Goal: Navigation & Orientation: Go to known website

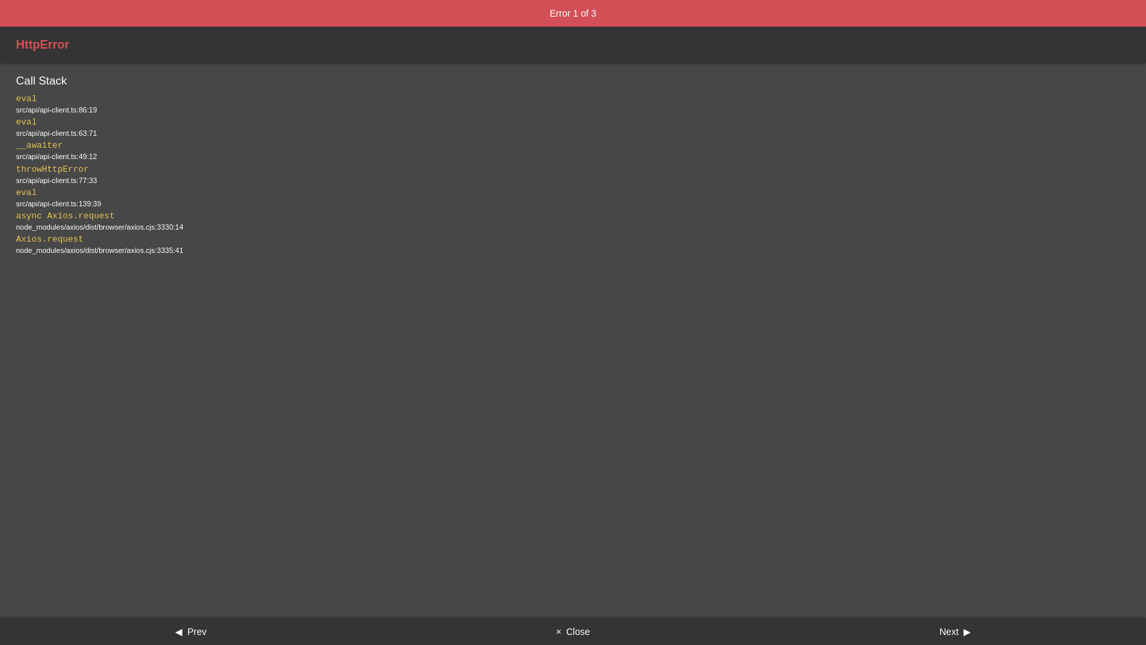
click at [567, 622] on button "× Close" at bounding box center [573, 632] width 382 height 27
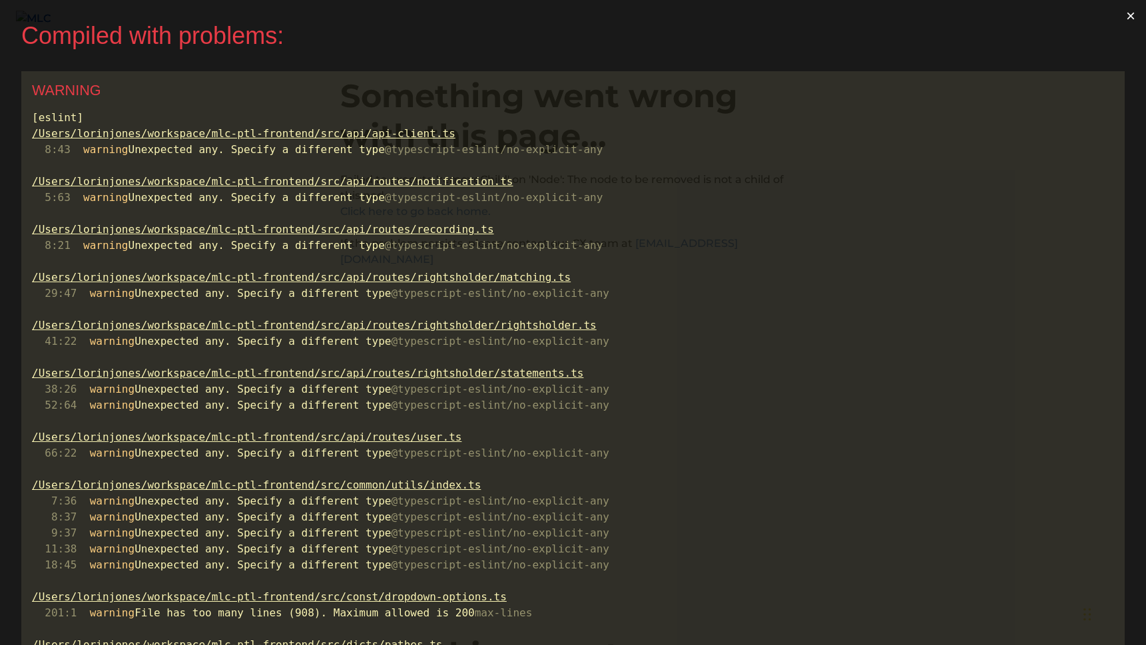
click at [1139, 17] on button "×" at bounding box center [1131, 16] width 31 height 32
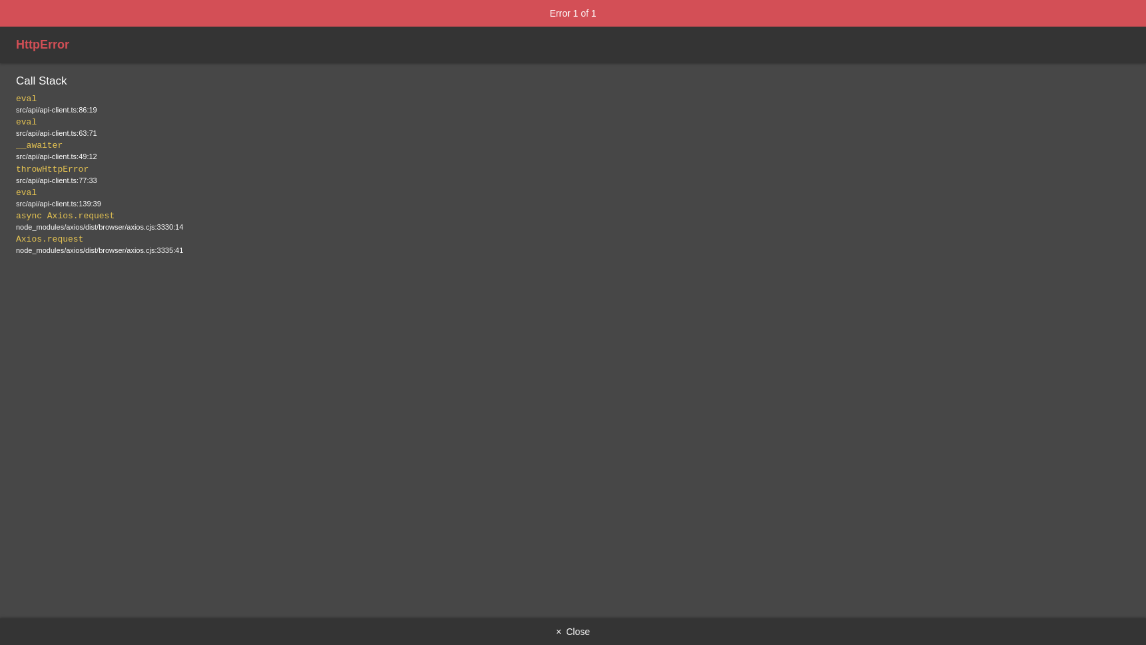
click at [580, 633] on button "× Close" at bounding box center [573, 632] width 1146 height 27
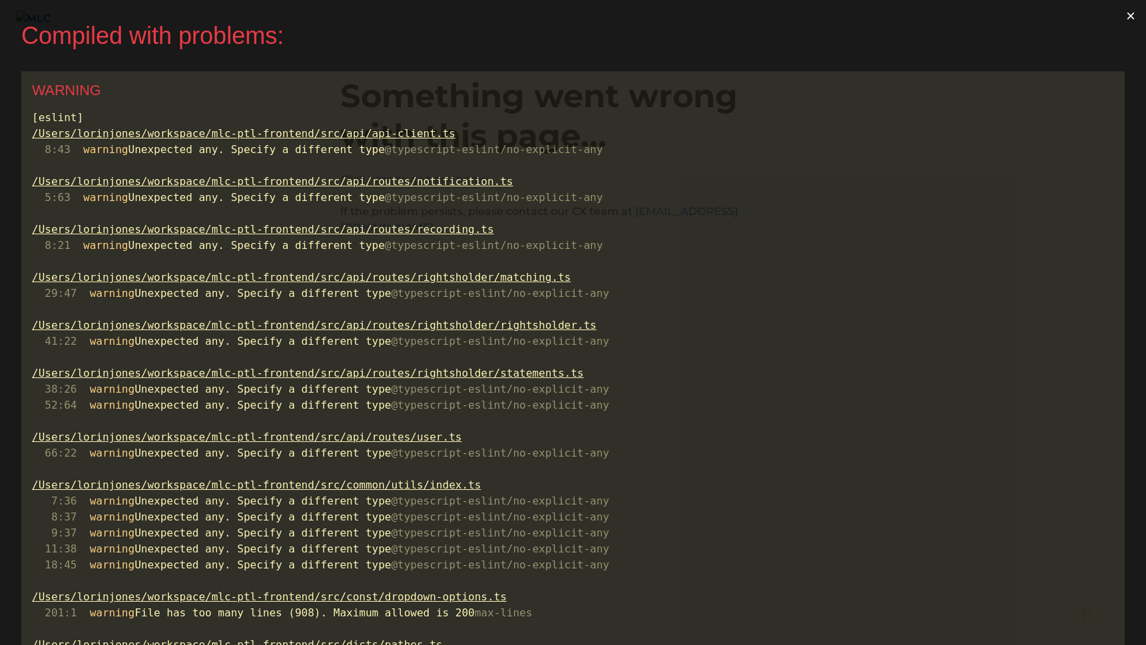
click at [1138, 16] on button "×" at bounding box center [1131, 16] width 31 height 32
click at [1134, 16] on button "×" at bounding box center [1131, 16] width 31 height 32
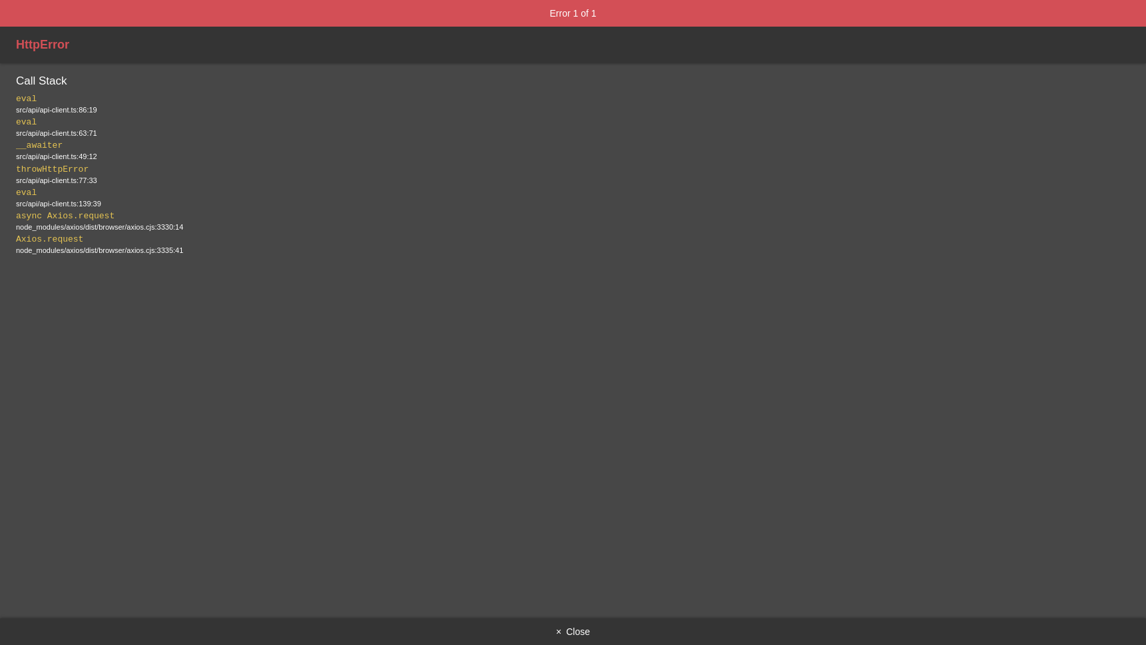
click at [566, 633] on button "× Close" at bounding box center [573, 632] width 1146 height 27
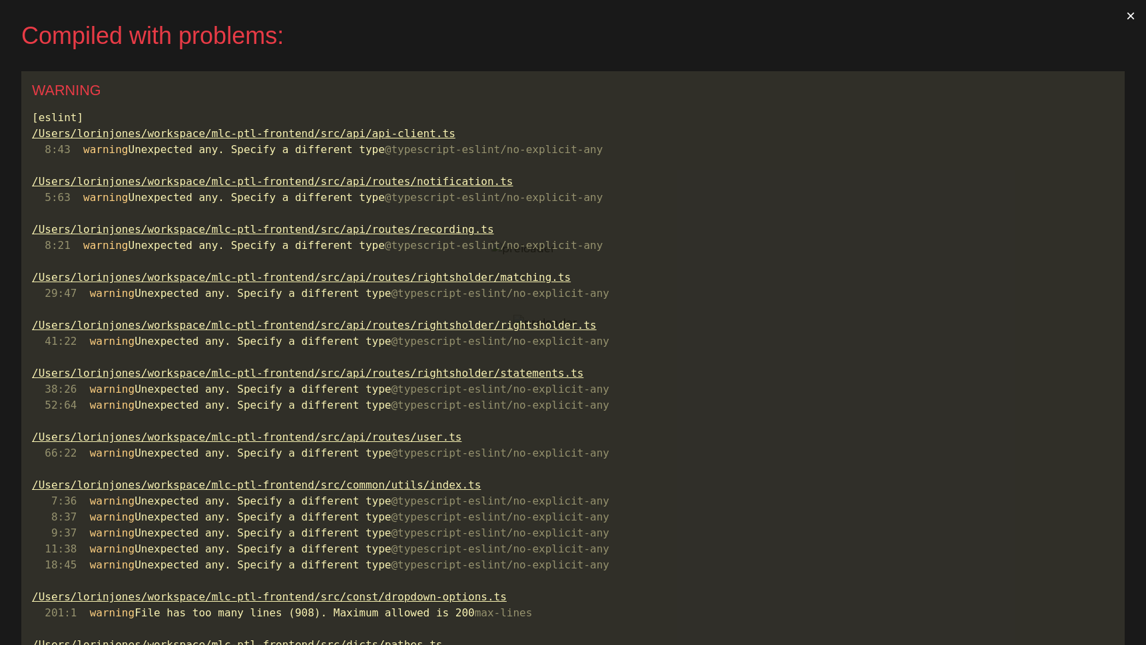
click at [1136, 11] on button "×" at bounding box center [1131, 16] width 31 height 32
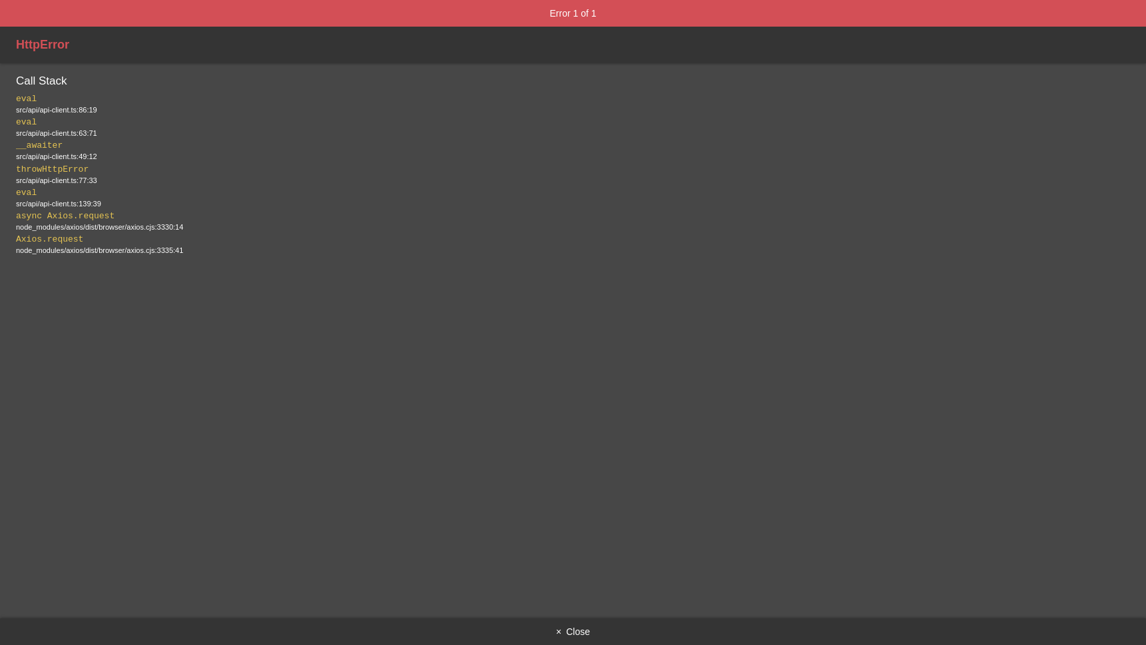
click at [561, 644] on button "× Close" at bounding box center [573, 632] width 1146 height 27
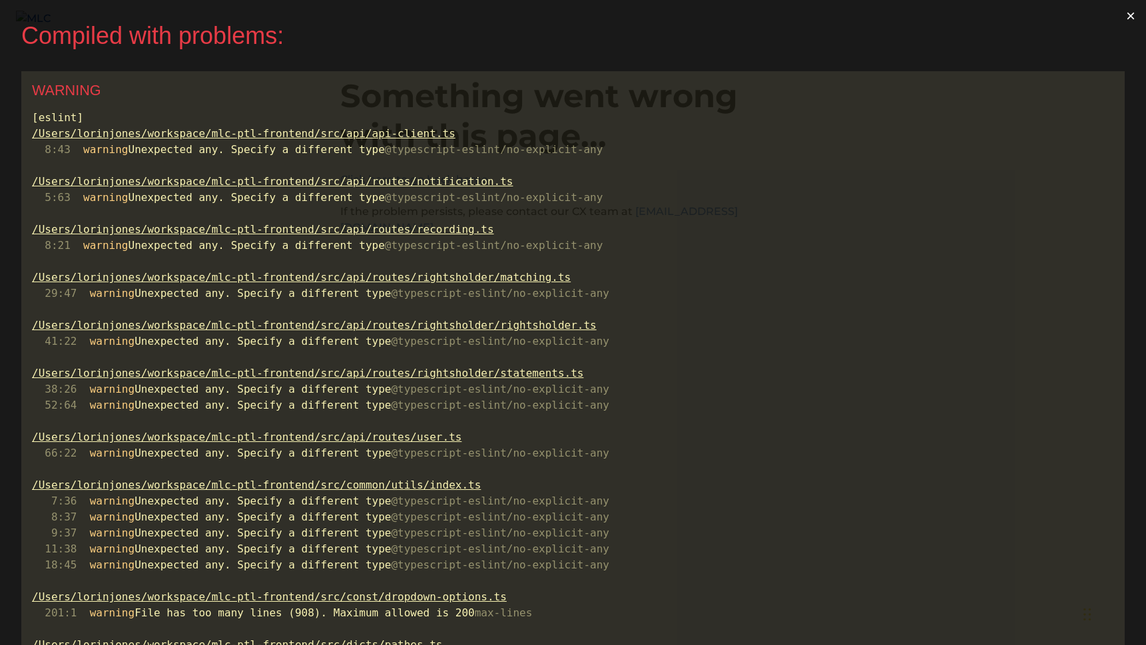
click at [1138, 17] on button "×" at bounding box center [1131, 16] width 31 height 32
click at [1139, 19] on button "×" at bounding box center [1131, 16] width 31 height 32
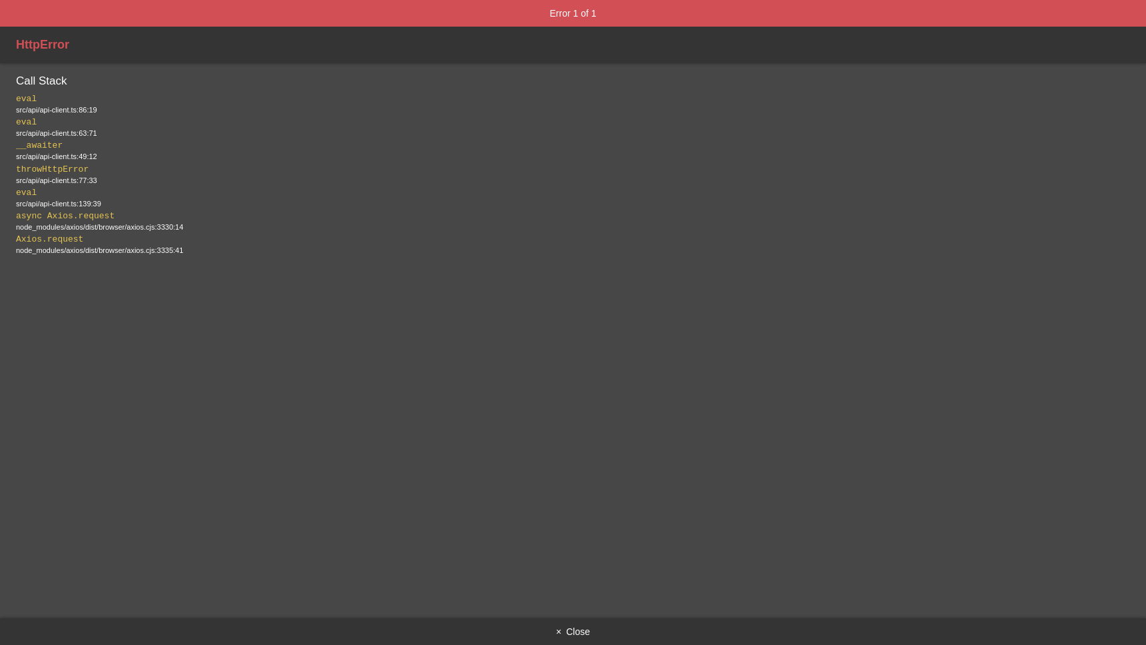
click at [571, 629] on button "× Close" at bounding box center [573, 632] width 1146 height 27
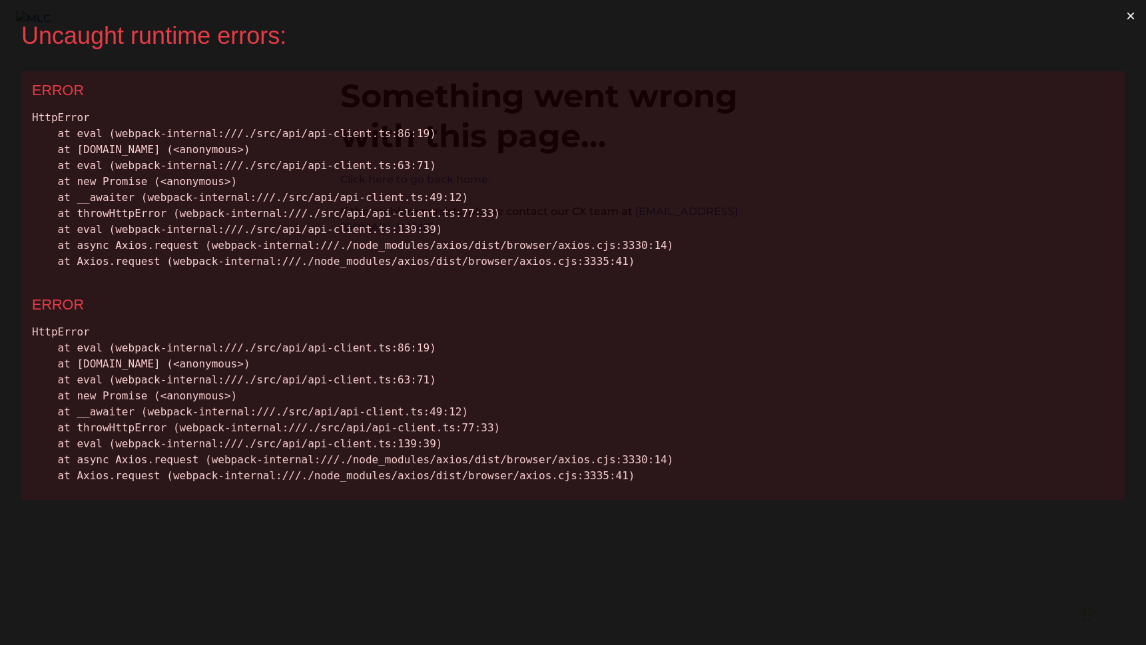
click at [1131, 14] on button "×" at bounding box center [1131, 16] width 31 height 32
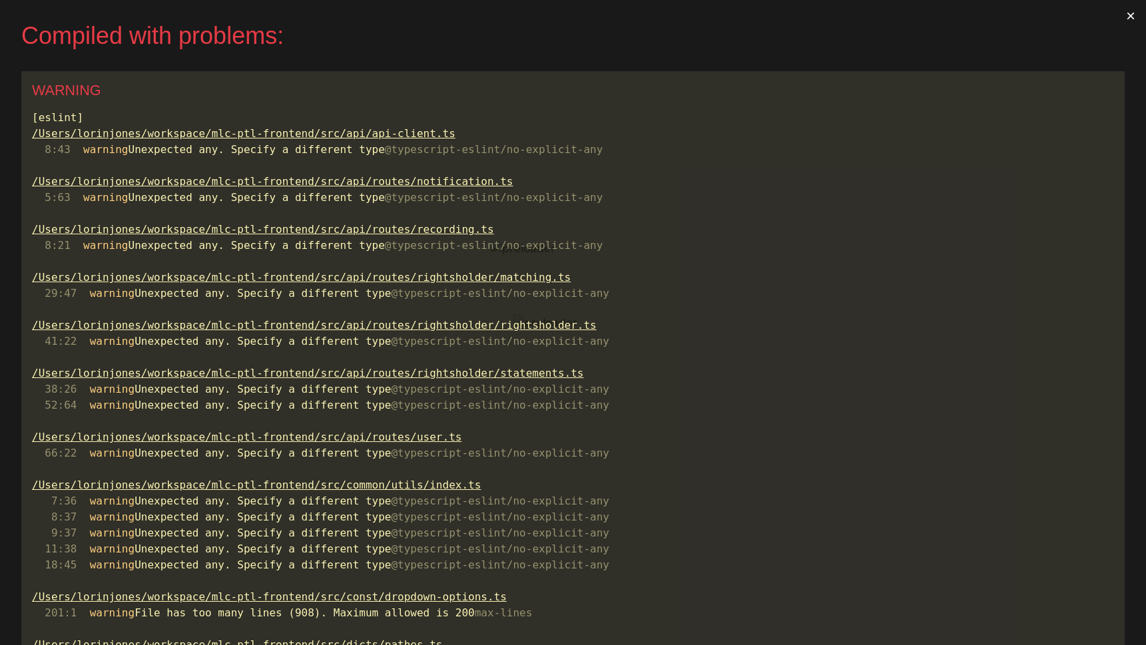
click at [1139, 11] on button "×" at bounding box center [1131, 16] width 31 height 32
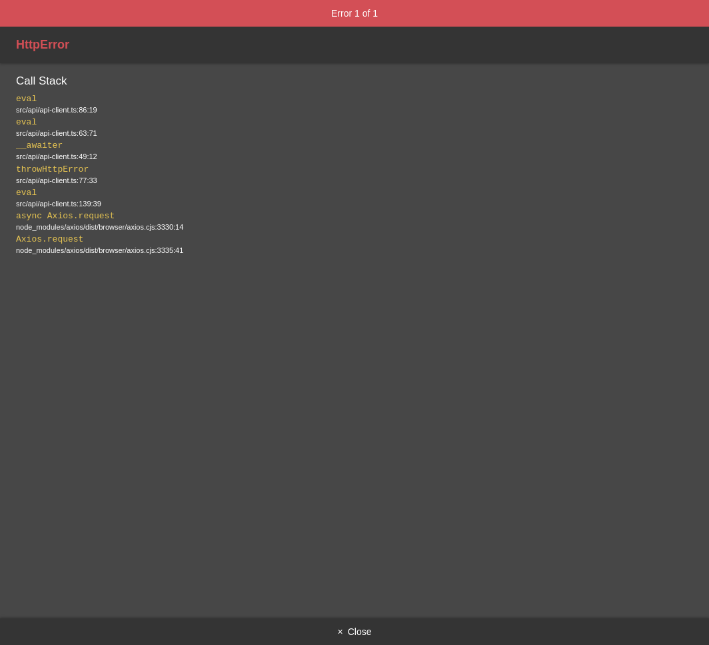
click at [359, 627] on button "× Close" at bounding box center [354, 632] width 709 height 27
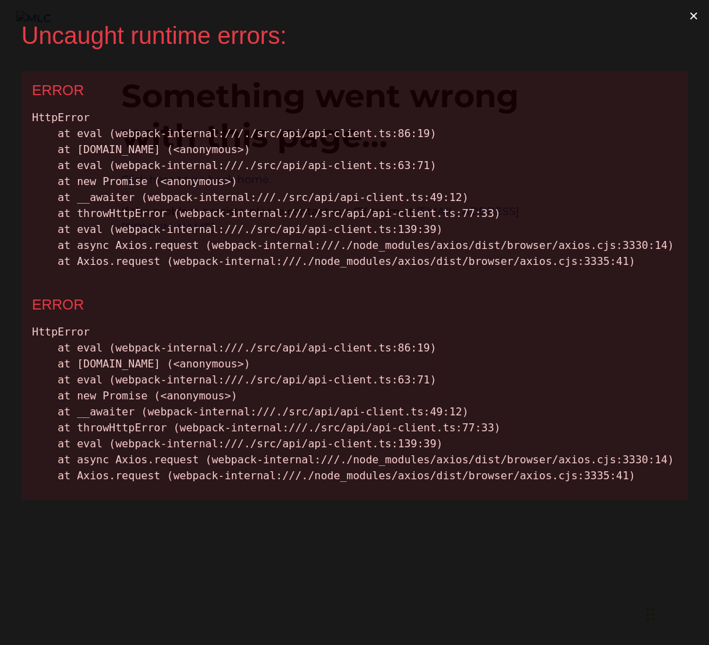
click at [694, 18] on button "×" at bounding box center [693, 16] width 31 height 32
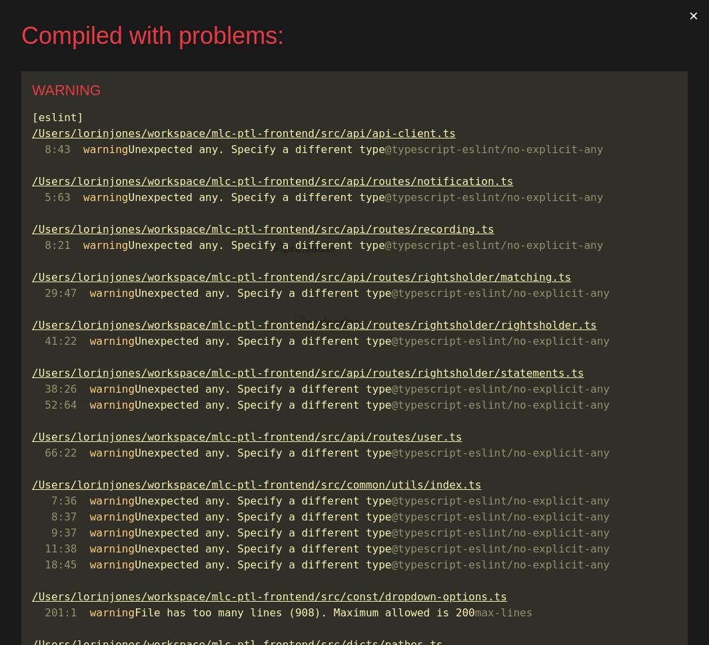
click at [697, 21] on button "×" at bounding box center [693, 16] width 31 height 32
